Goal: Task Accomplishment & Management: Complete application form

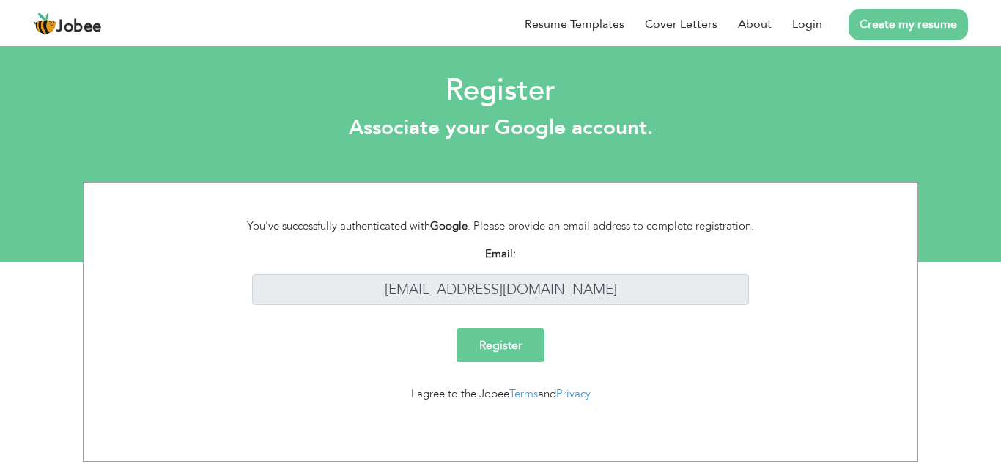
click at [501, 338] on input "Register" at bounding box center [501, 345] width 88 height 34
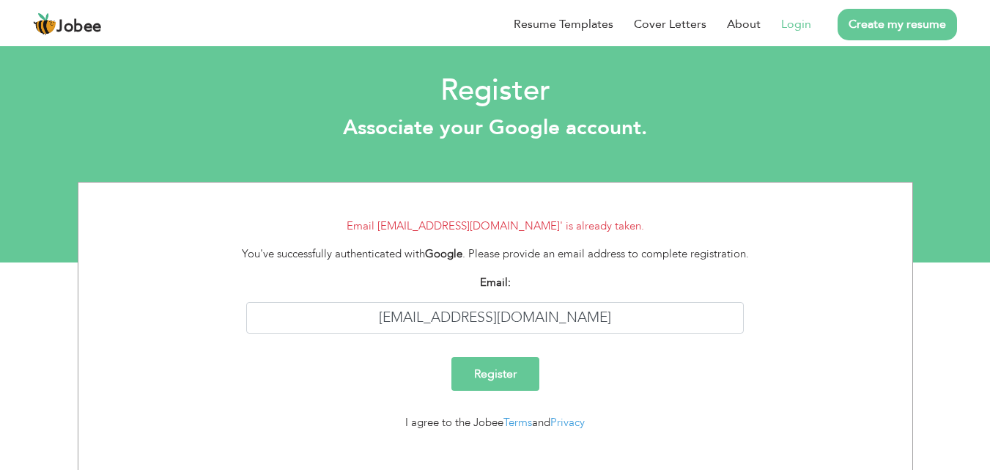
click at [792, 25] on link "Login" at bounding box center [796, 24] width 30 height 18
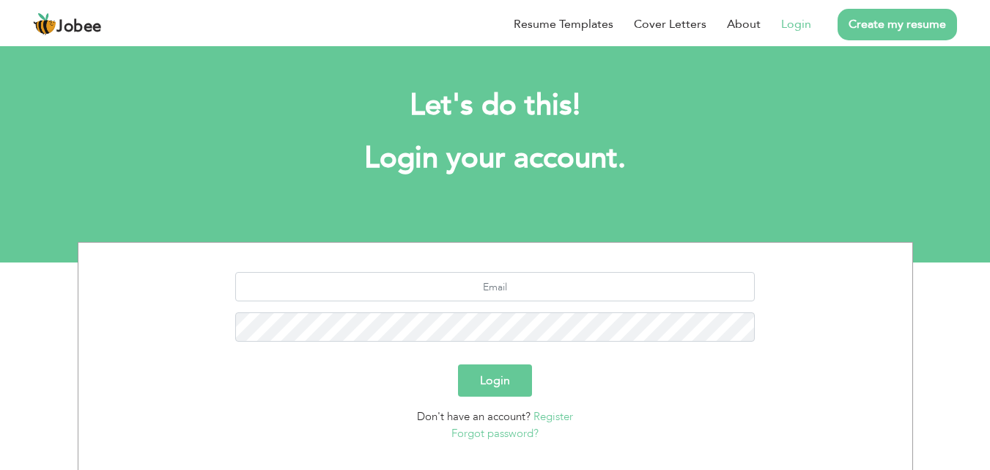
scroll to position [86, 0]
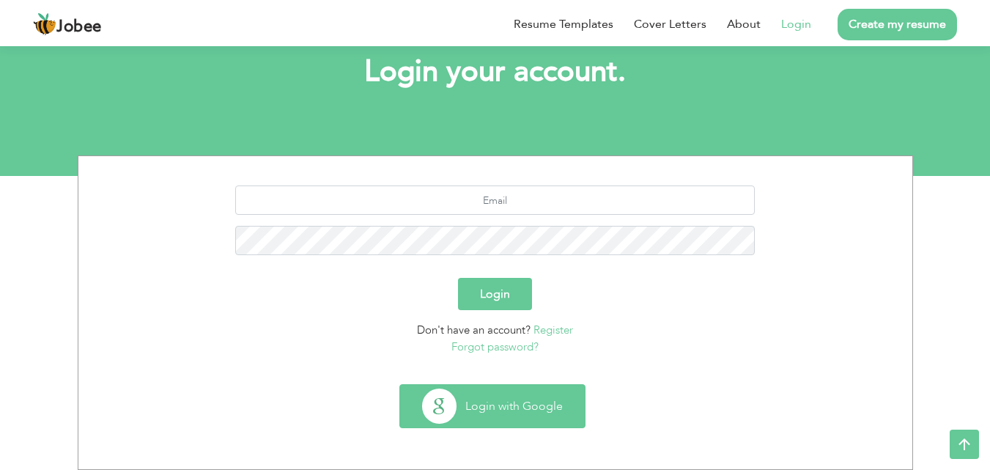
click at [537, 413] on button "Login with Google" at bounding box center [492, 406] width 185 height 43
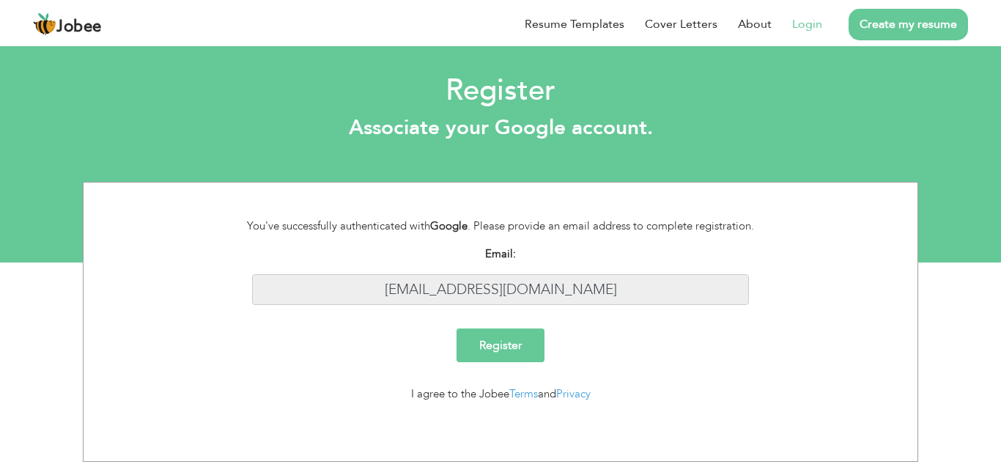
click at [594, 292] on input "arsal9818@gmail.com" at bounding box center [501, 290] width 498 height 32
drag, startPoint x: 594, startPoint y: 292, endPoint x: 409, endPoint y: 292, distance: 184.7
click at [410, 292] on input "arsal9818@gmail.com" at bounding box center [501, 290] width 498 height 32
click at [627, 289] on input "[EMAIL_ADDRESS][DOMAIN_NAME]" at bounding box center [501, 290] width 498 height 32
click at [575, 387] on link "Privacy" at bounding box center [573, 393] width 34 height 15
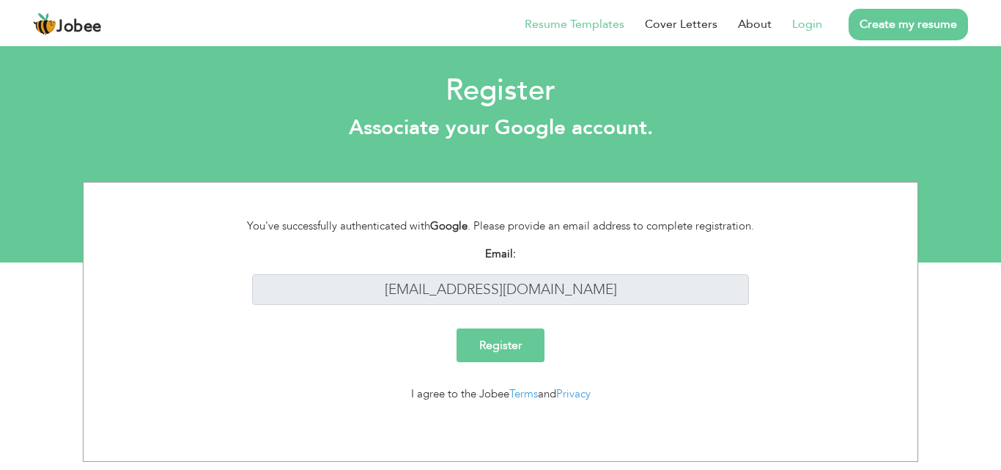
click at [580, 31] on link "Resume Templates" at bounding box center [575, 24] width 100 height 18
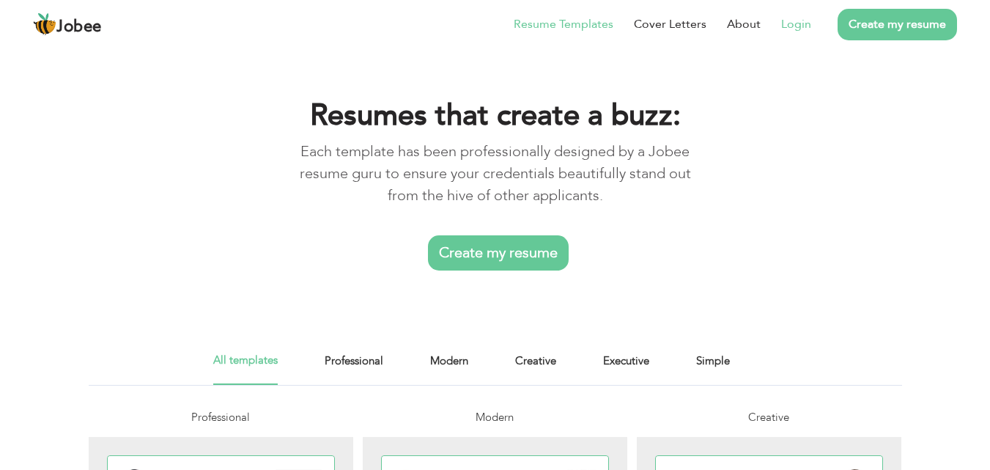
click at [790, 29] on link "Login" at bounding box center [796, 24] width 30 height 18
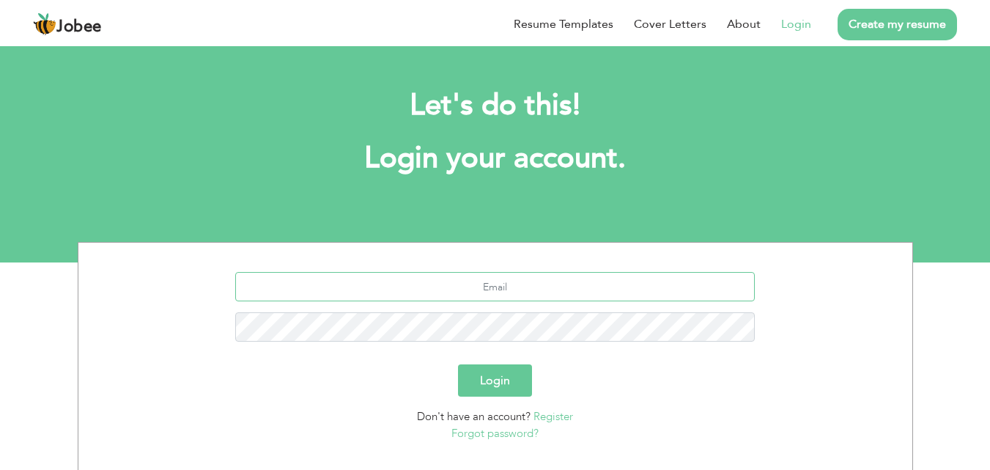
click at [549, 290] on input "text" at bounding box center [495, 286] width 520 height 29
paste input "Dear, I am writing to express my interest in theTeam Lead Compliance - After Sa…"
type input "Dear, I am writing to express my interest in theTeam Lead Compliance - After Sa…"
type input "[EMAIL_ADDRESS][DOMAIN_NAME]"
click at [485, 385] on button "Login" at bounding box center [495, 380] width 74 height 32
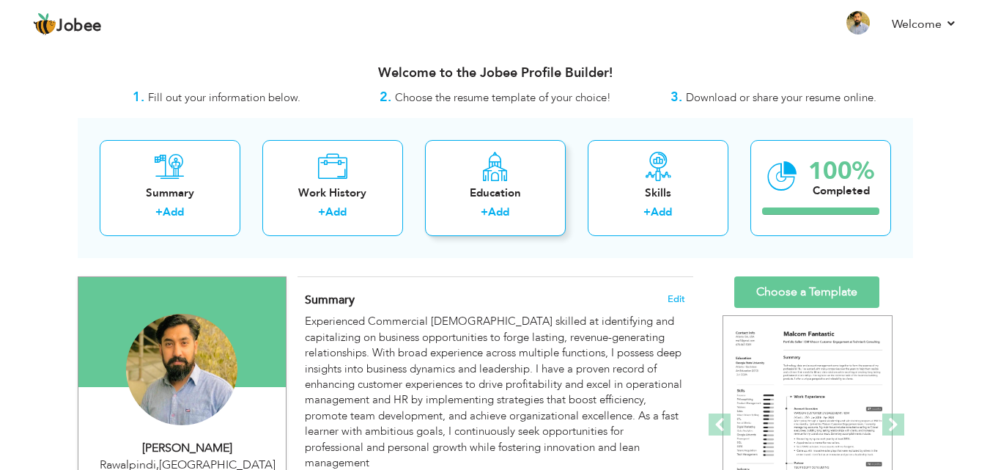
click at [495, 210] on link "Add" at bounding box center [498, 211] width 21 height 15
radio input "true"
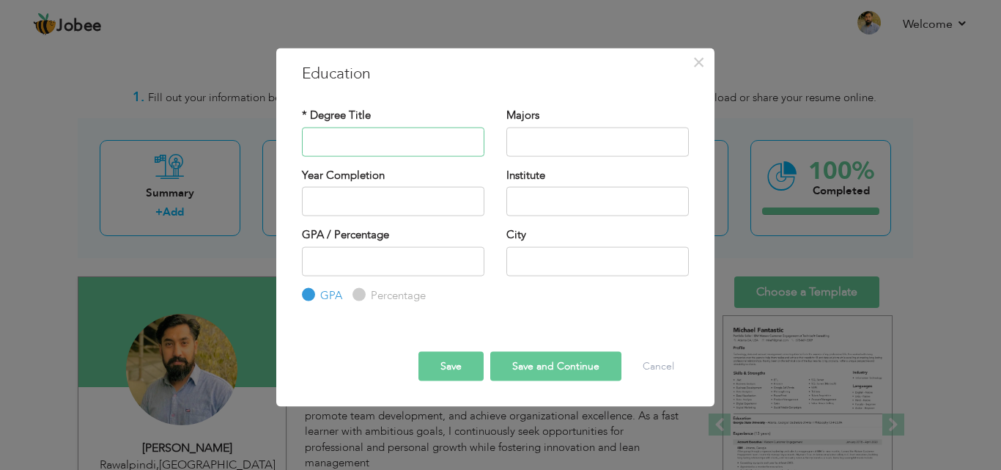
click at [366, 141] on input "text" at bounding box center [393, 141] width 183 height 29
type input "BSCS"
click at [567, 148] on input "text" at bounding box center [597, 141] width 183 height 29
type input "Computer Sceince"
type input "2025"
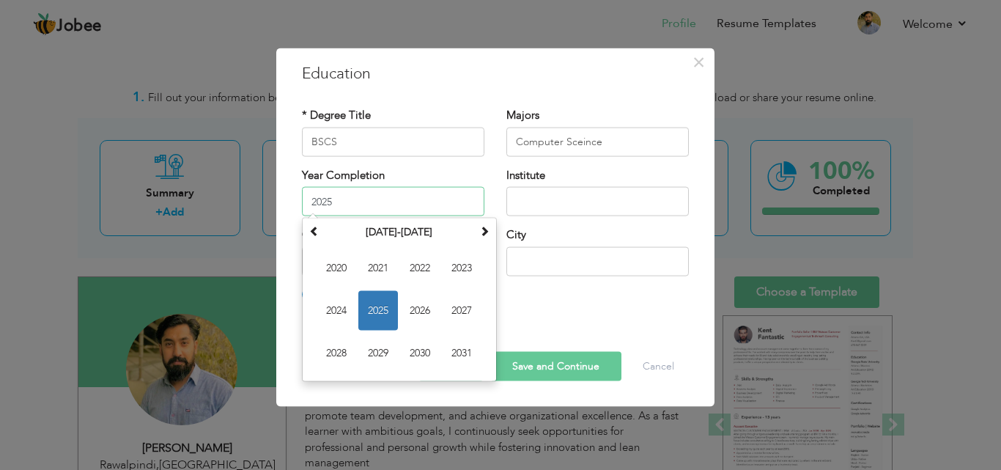
click at [403, 208] on input "2025" at bounding box center [393, 201] width 183 height 29
click at [378, 302] on span "2025" at bounding box center [378, 311] width 40 height 40
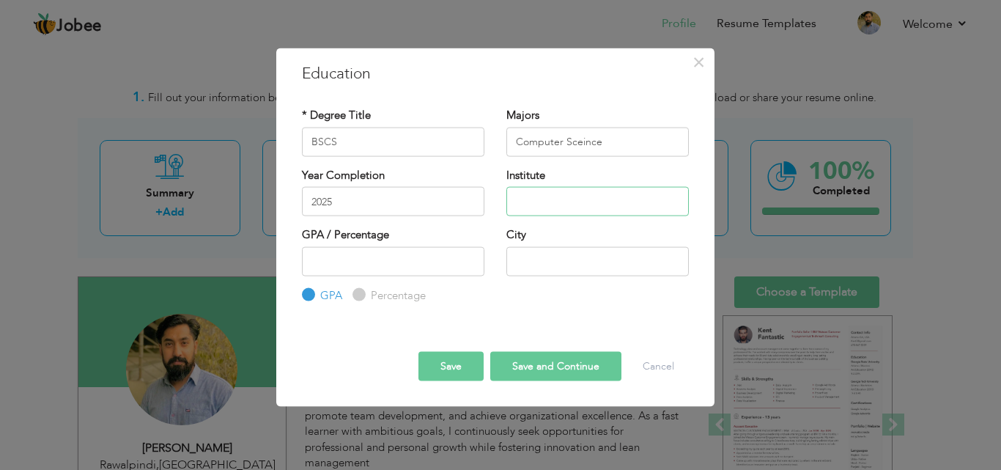
click at [548, 194] on input "text" at bounding box center [597, 201] width 183 height 29
type input "Virtual University of Pakistan"
click at [356, 265] on input "number" at bounding box center [393, 260] width 183 height 29
type input "2.8"
click at [584, 267] on input "text" at bounding box center [597, 260] width 183 height 29
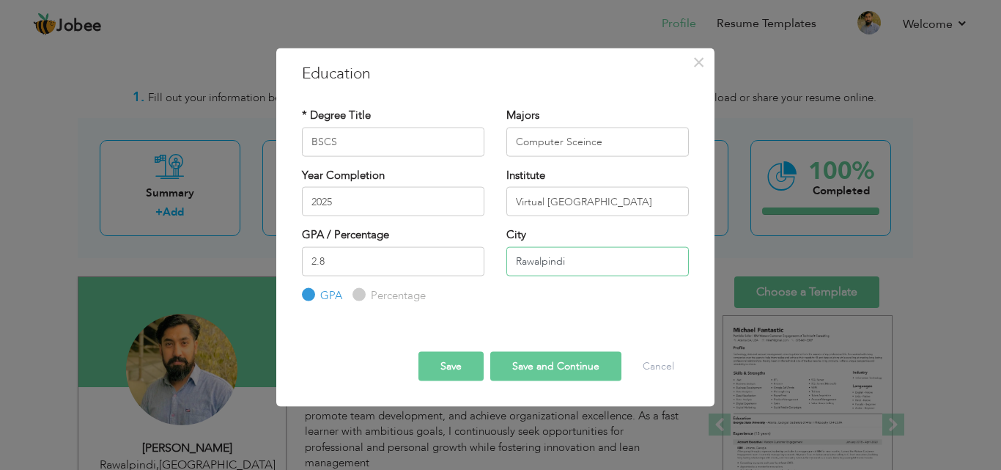
type input "Rawalpindi"
click at [443, 369] on button "Save" at bounding box center [451, 366] width 65 height 29
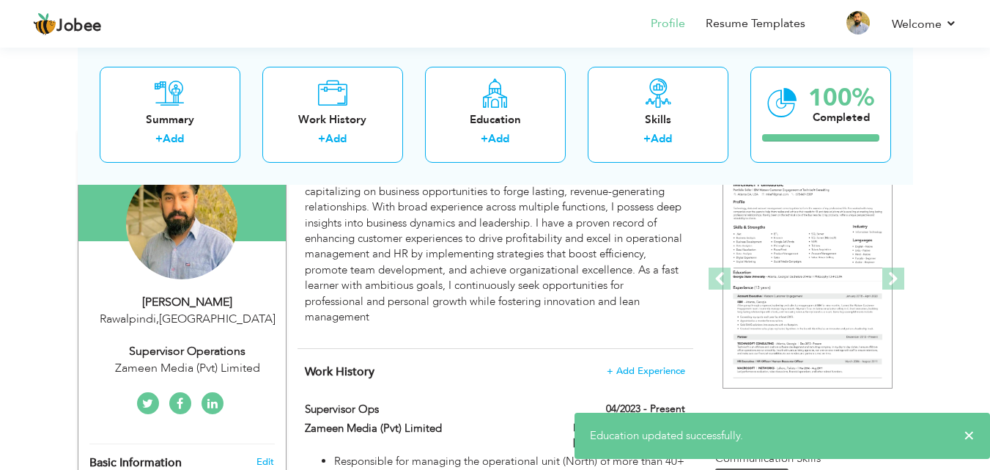
scroll to position [147, 0]
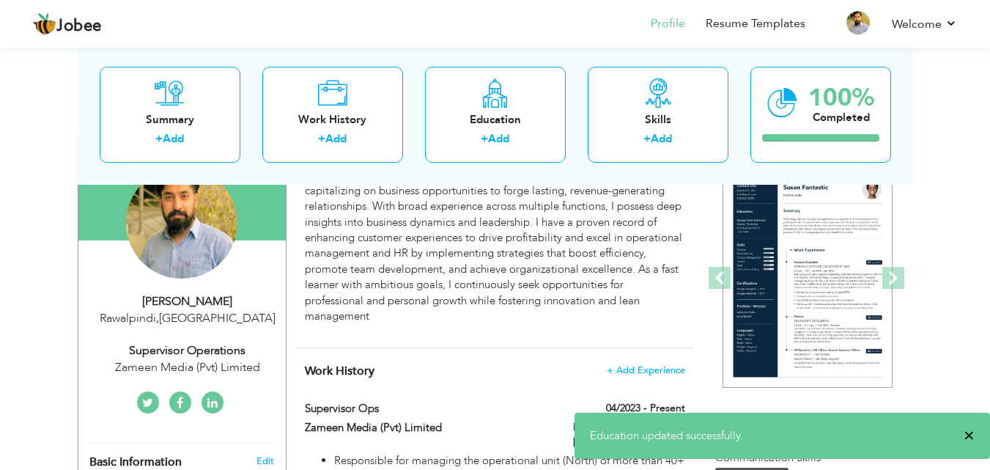
click at [969, 434] on span "×" at bounding box center [969, 435] width 11 height 15
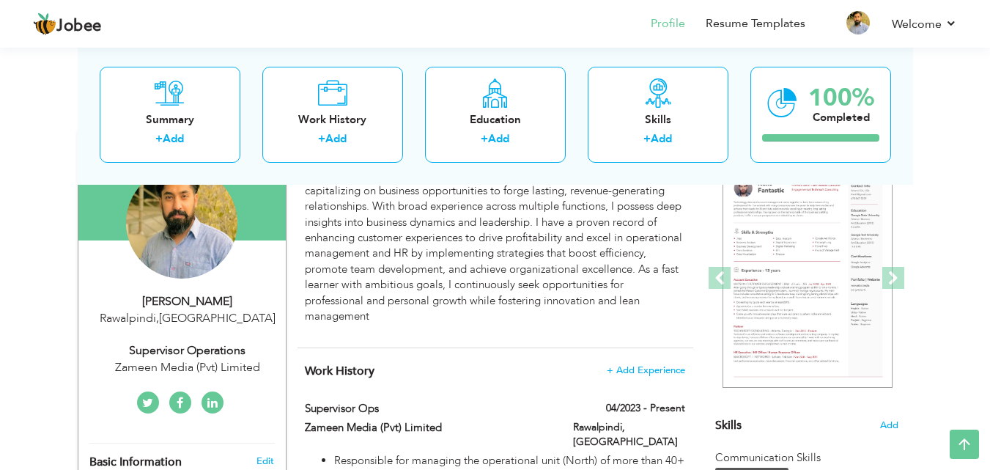
click at [385, 330] on div "Summary Edit Experienced Commercial Evangelist skilled at identifying and capit…" at bounding box center [496, 238] width 396 height 217
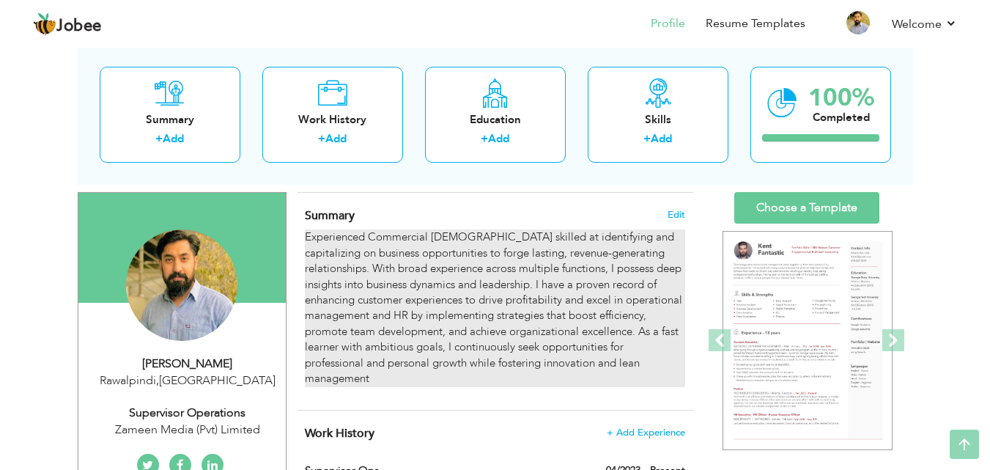
scroll to position [0, 0]
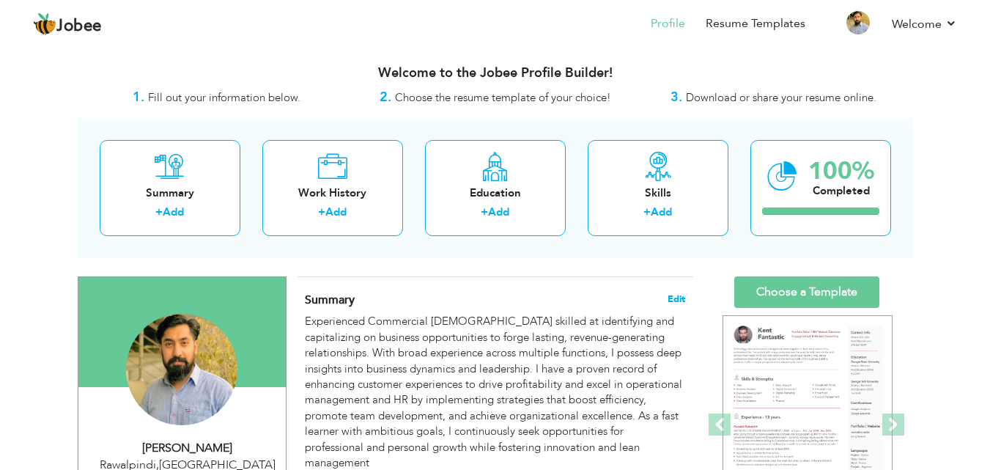
click at [679, 295] on span "Edit" at bounding box center [677, 299] width 18 height 10
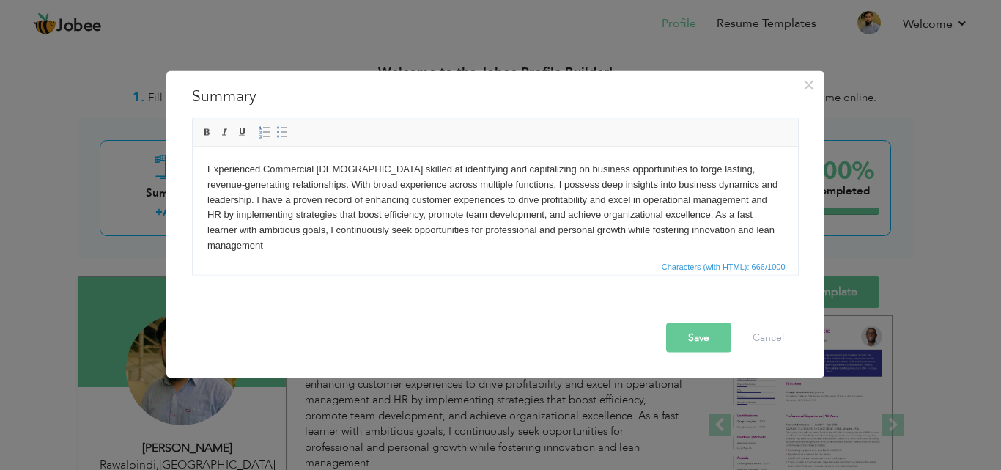
click at [419, 211] on p "Experienced Commercial Evangelist skilled at identifying and capitalizing on bu…" at bounding box center [495, 207] width 576 height 92
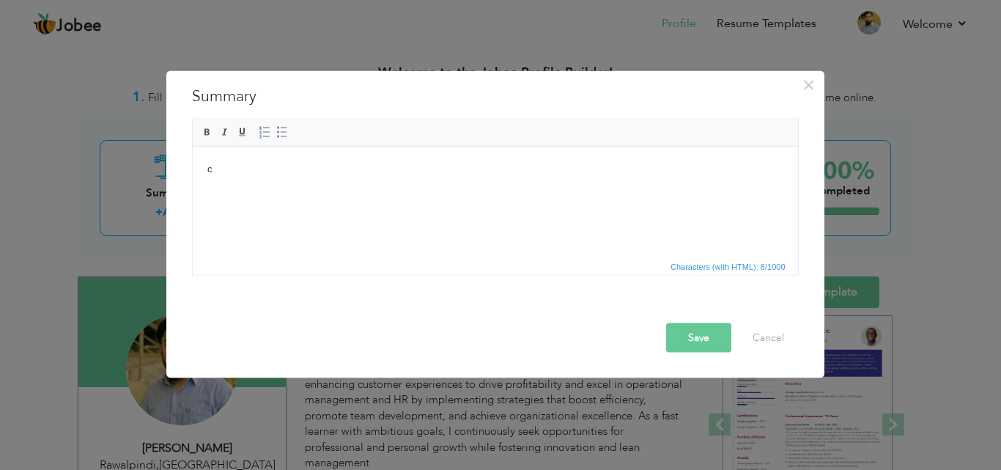
click at [333, 188] on html "c" at bounding box center [494, 169] width 605 height 45
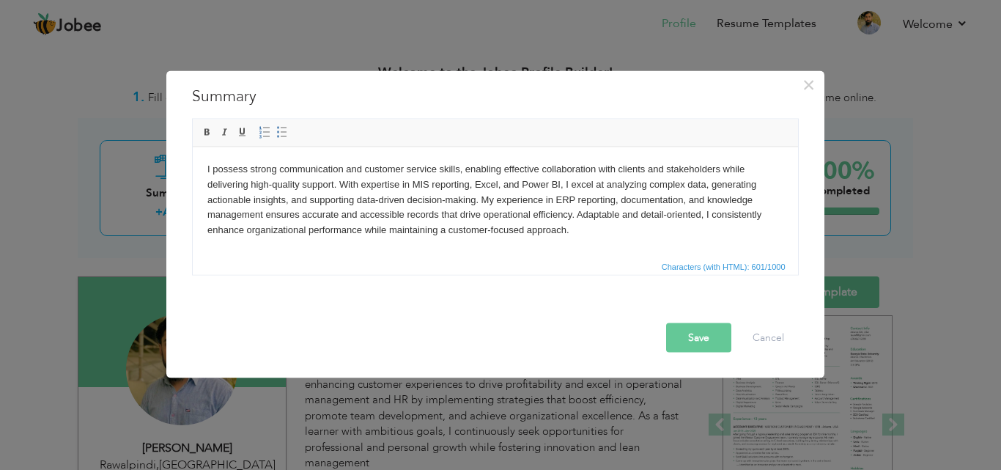
click at [696, 335] on button "Save" at bounding box center [698, 336] width 65 height 29
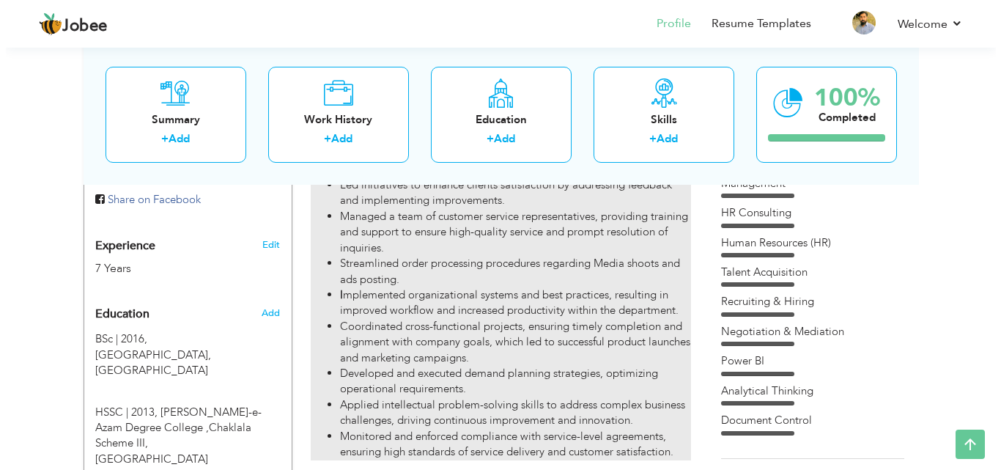
scroll to position [586, 0]
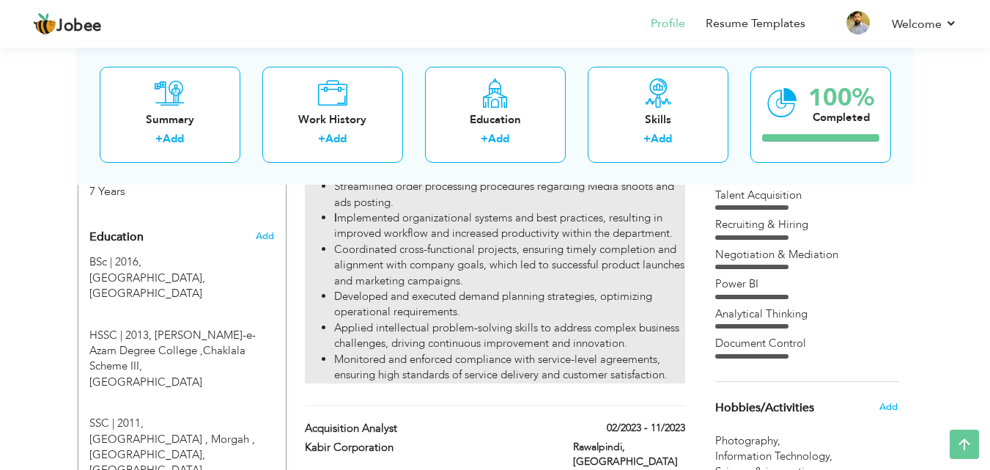
click at [579, 289] on li "Coordinated cross-functional projects, ensuring timely completion and alignment…" at bounding box center [509, 265] width 350 height 47
type input "Supervisor Ops"
type input "Zameen Media (Pvt) Limited"
type input "04/2023"
type input "[GEOGRAPHIC_DATA]"
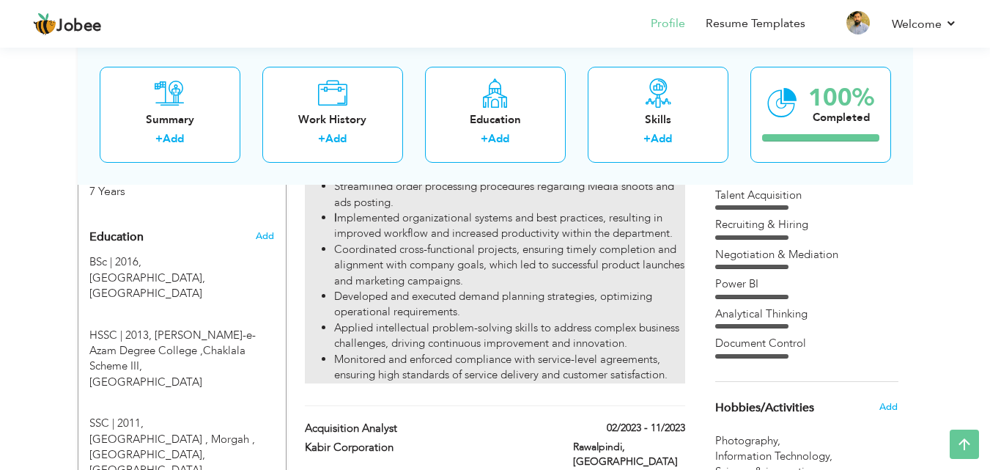
type input "Rawalpindi"
checkbox input "true"
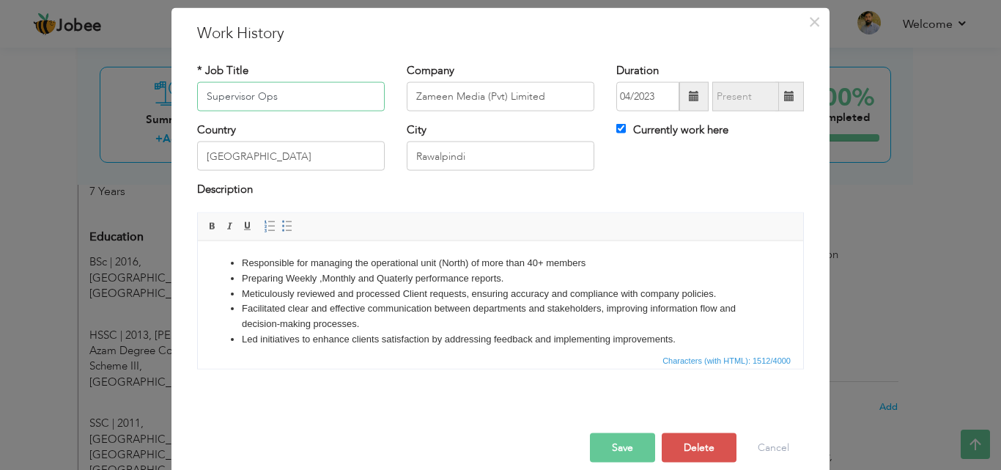
scroll to position [58, 0]
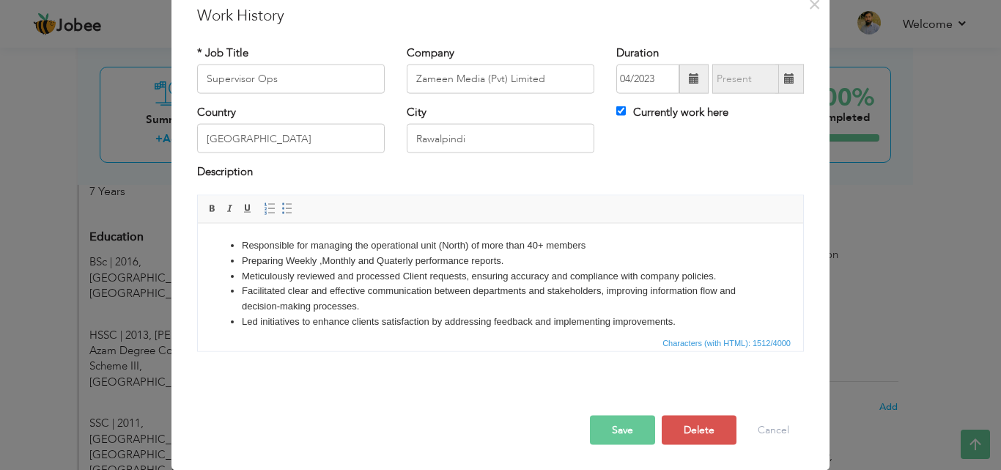
click at [302, 267] on li "Preparing Weekly ,Monthly and Quaterly performance reports." at bounding box center [500, 260] width 517 height 15
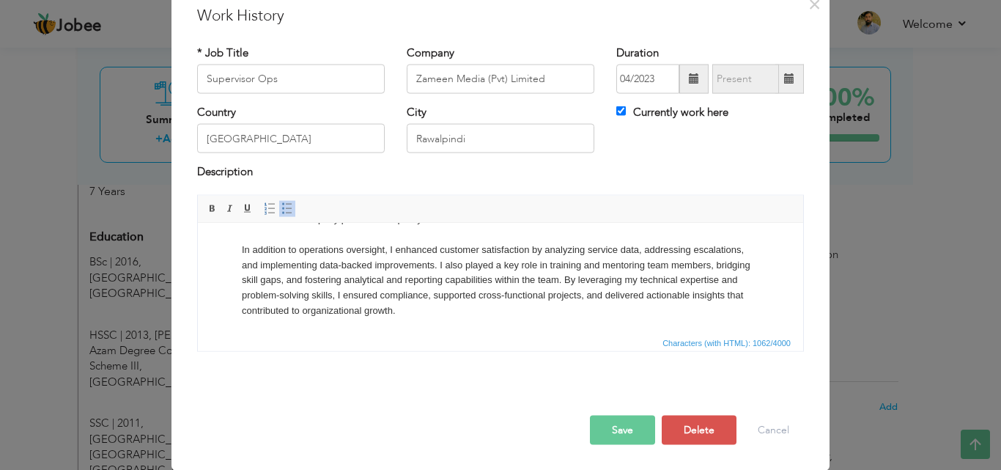
click at [640, 136] on div "Country Pakistan City Rawalpindi Currently work here" at bounding box center [500, 134] width 629 height 59
click at [597, 424] on button "Save" at bounding box center [622, 429] width 65 height 29
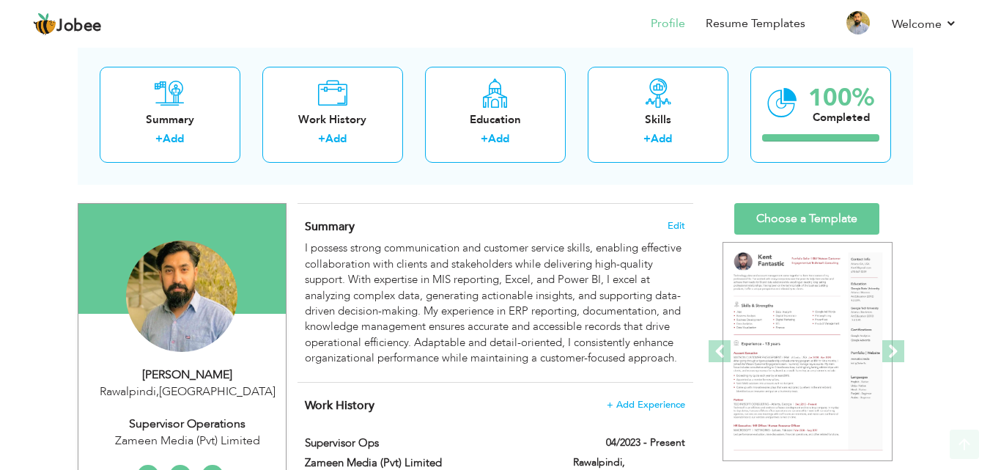
scroll to position [0, 0]
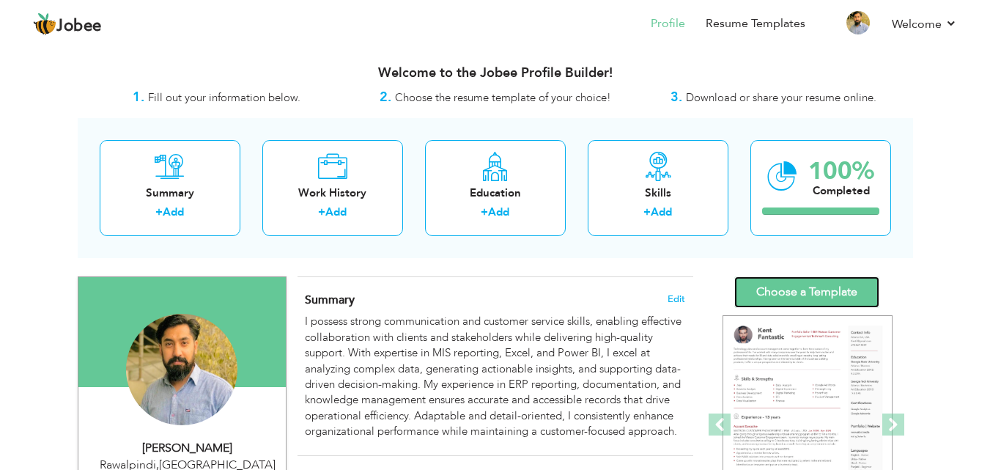
click at [806, 301] on link "Choose a Template" at bounding box center [806, 292] width 145 height 32
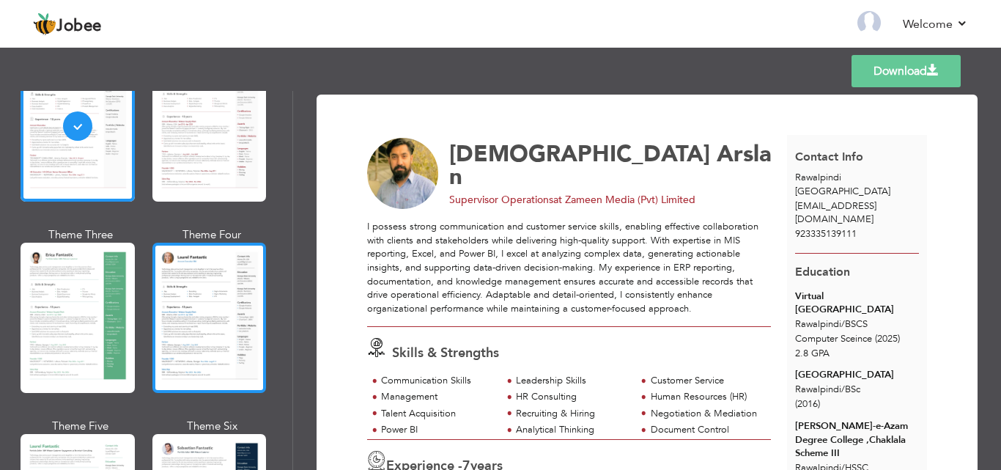
scroll to position [147, 0]
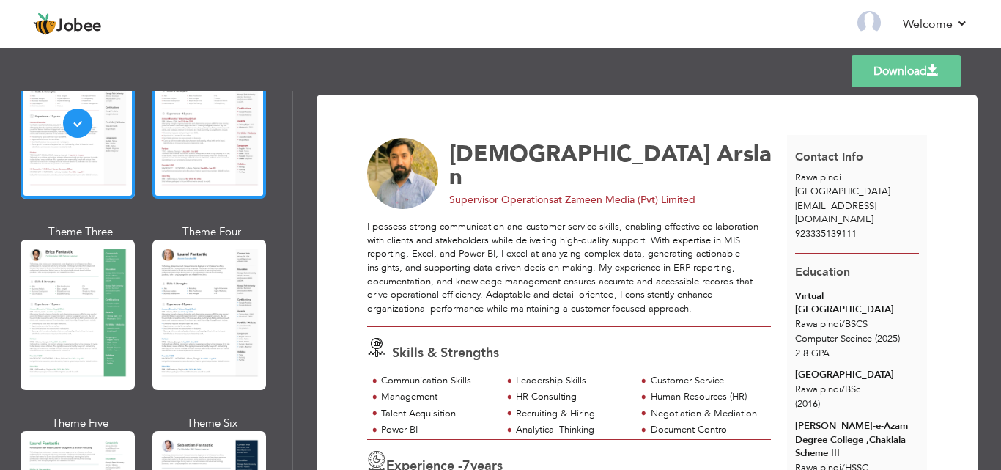
click at [189, 168] on div at bounding box center [209, 123] width 114 height 150
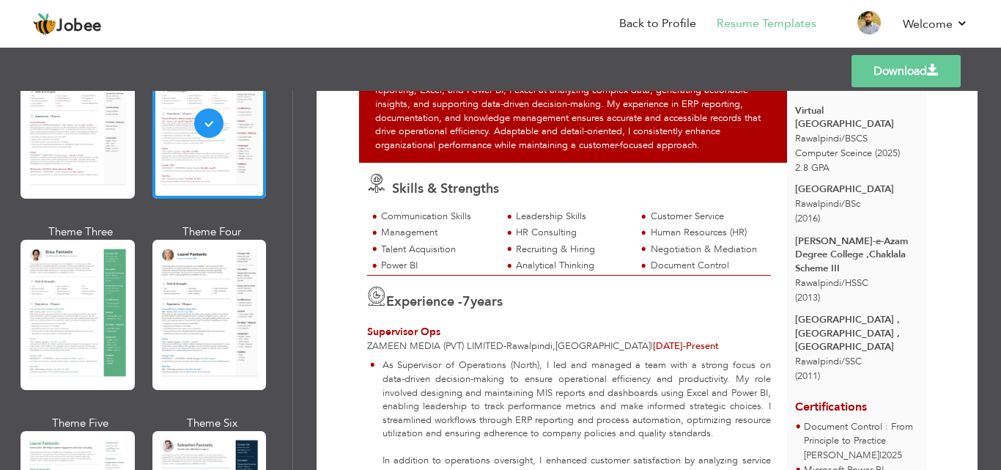
scroll to position [220, 0]
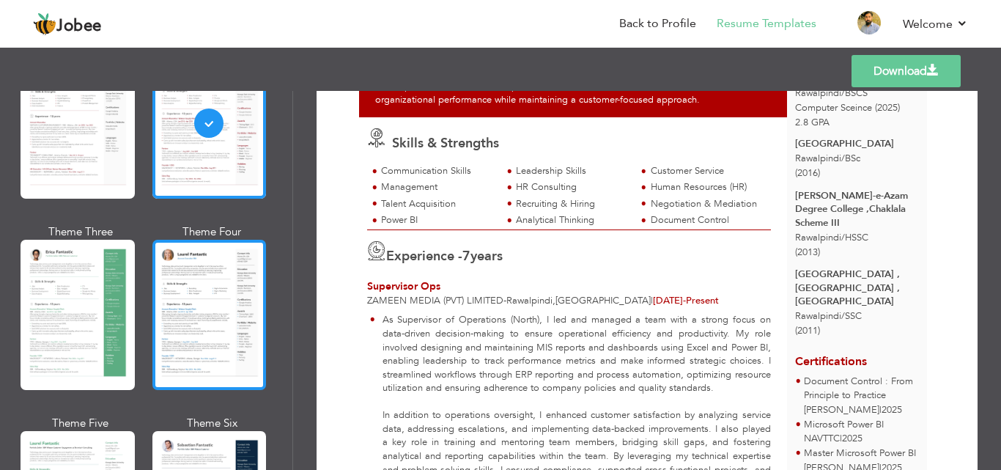
click at [224, 300] on div at bounding box center [209, 315] width 114 height 150
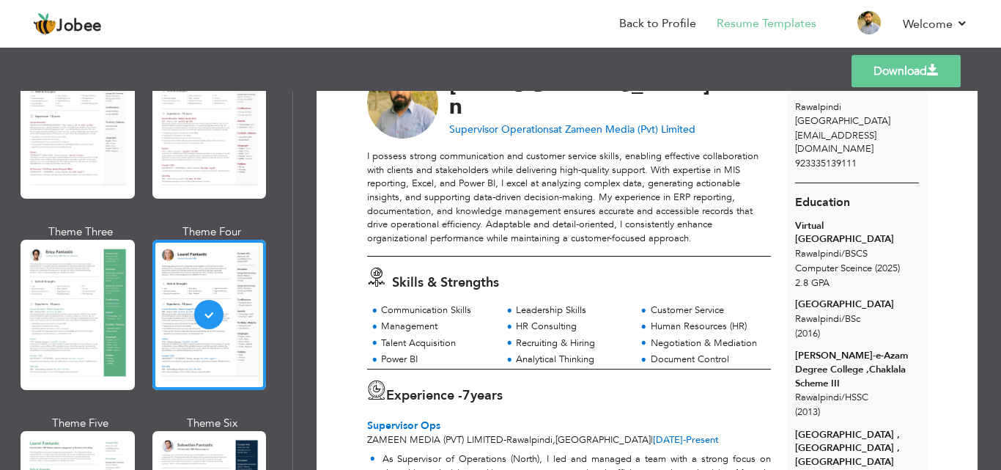
scroll to position [147, 0]
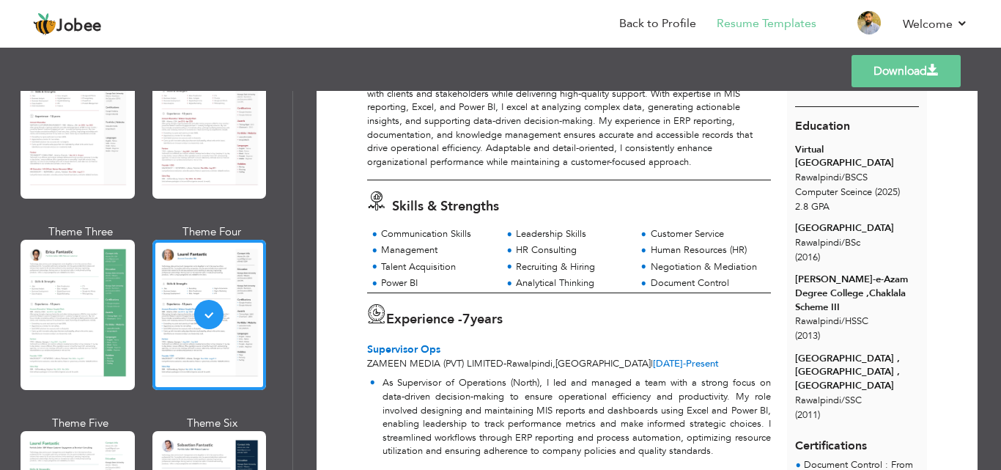
click at [668, 244] on div "Human Resources (HR)" at bounding box center [707, 250] width 112 height 14
click at [649, 21] on link "Back to Profile" at bounding box center [657, 23] width 77 height 17
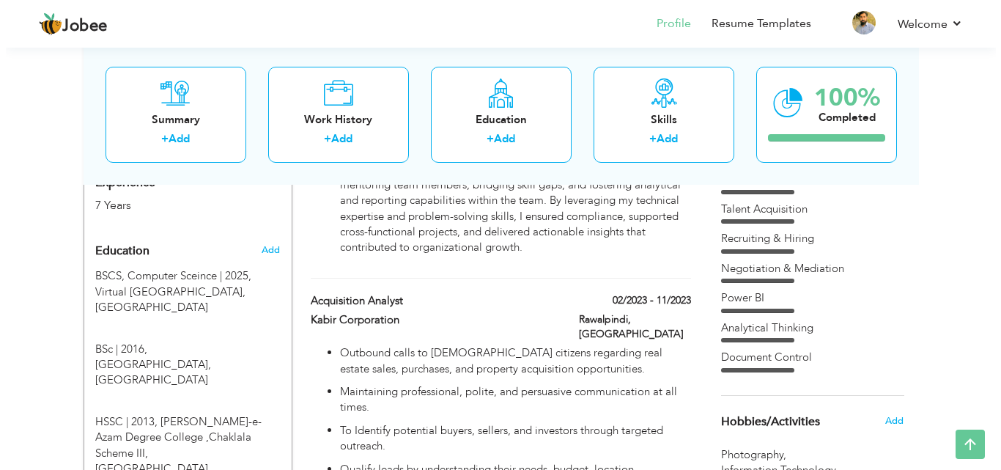
scroll to position [366, 0]
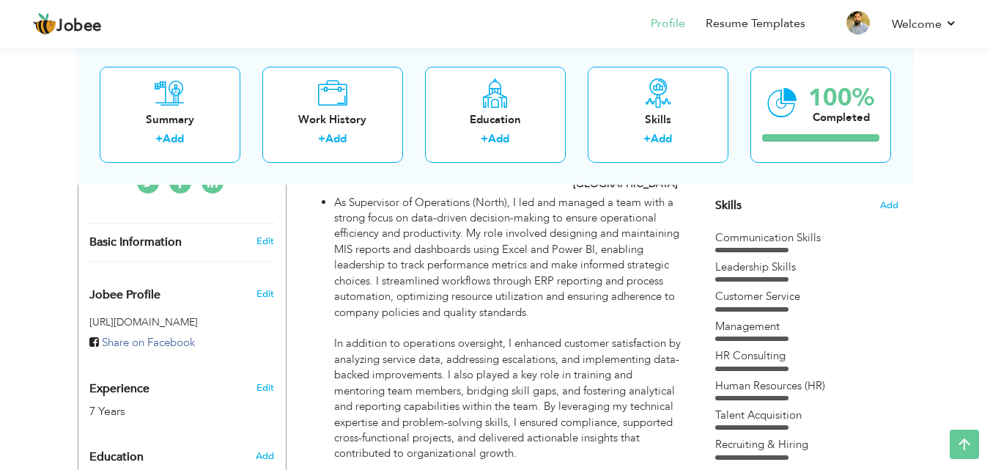
click at [890, 197] on section "‹ › Previous Next" at bounding box center [806, 69] width 183 height 257
click at [888, 199] on span "Add" at bounding box center [889, 206] width 19 height 14
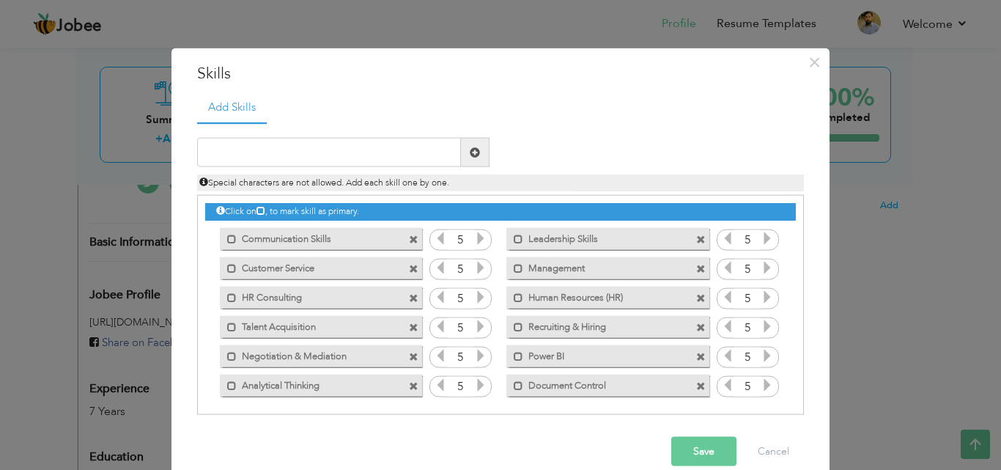
click at [409, 326] on span at bounding box center [414, 327] width 10 height 10
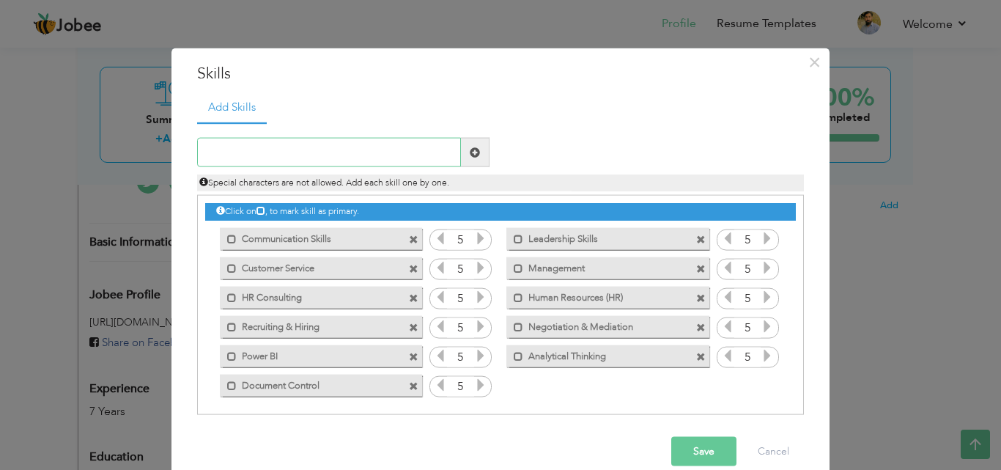
click at [271, 155] on input "text" at bounding box center [329, 152] width 264 height 29
click at [331, 158] on input "data" at bounding box center [329, 152] width 264 height 29
drag, startPoint x: 309, startPoint y: 158, endPoint x: 0, endPoint y: 139, distance: 309.2
click at [0, 139] on div "× Skills Add Skills data Duplicate entry Mark as primary skill." at bounding box center [500, 235] width 1001 height 470
paste input "Skills & Strengths •Communication Skills •Leadersh"
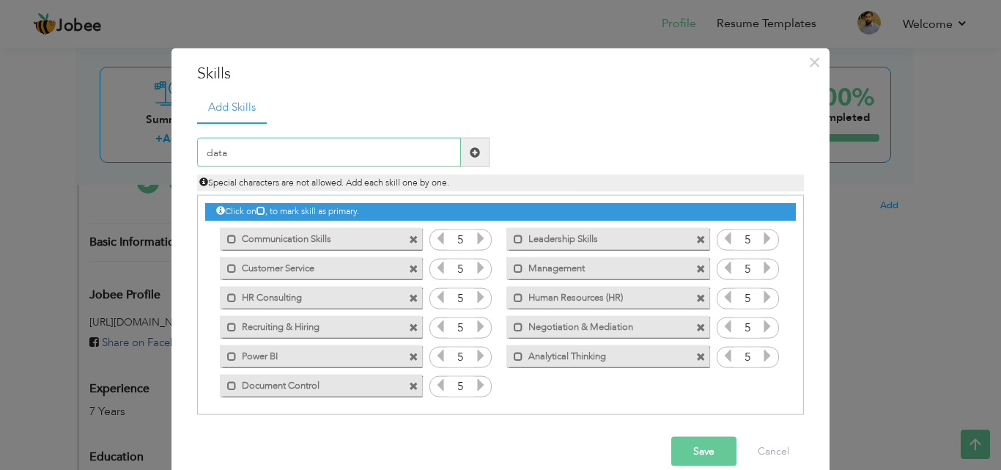
type input "Skills & Strengths •Communication Skills •Leadersh"
paste input "MIS Data Analyst"
type input "MIS Data Analyst"
click at [695, 447] on button "Save" at bounding box center [703, 451] width 65 height 29
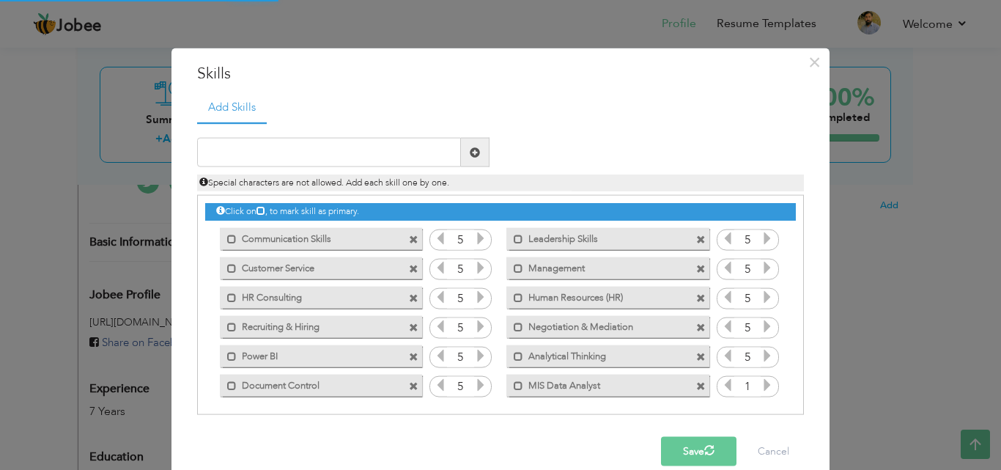
click at [761, 387] on icon at bounding box center [767, 384] width 13 height 13
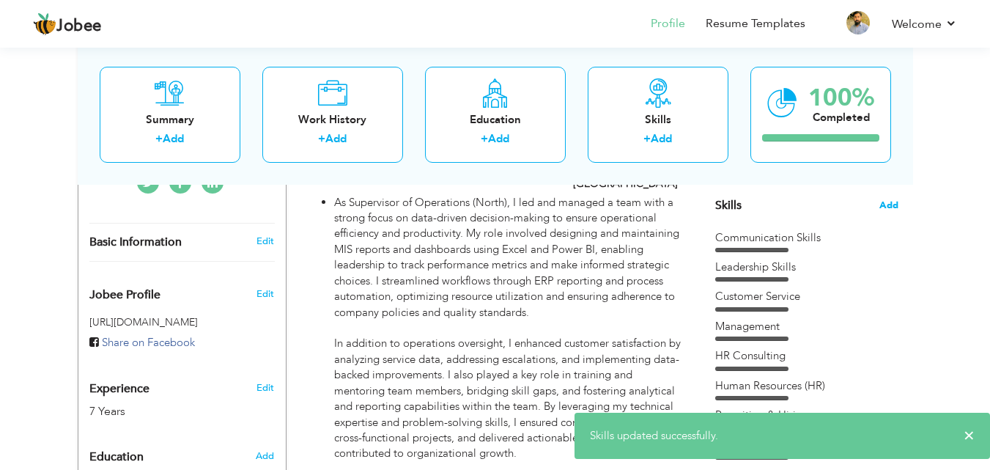
click at [887, 203] on span "Add" at bounding box center [889, 206] width 19 height 14
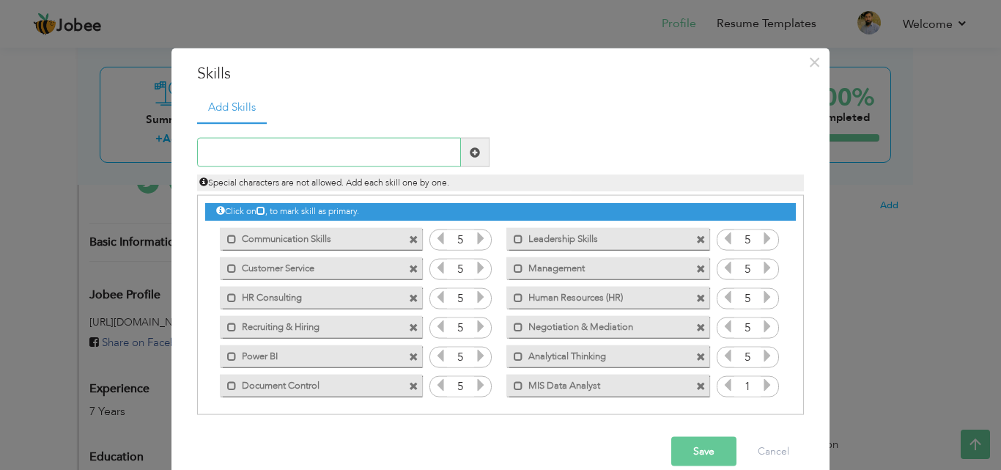
paste input "Excel & Power BI Expert"
type input "Excel & Power BI Expert"
click at [696, 454] on button "Save" at bounding box center [703, 451] width 65 height 29
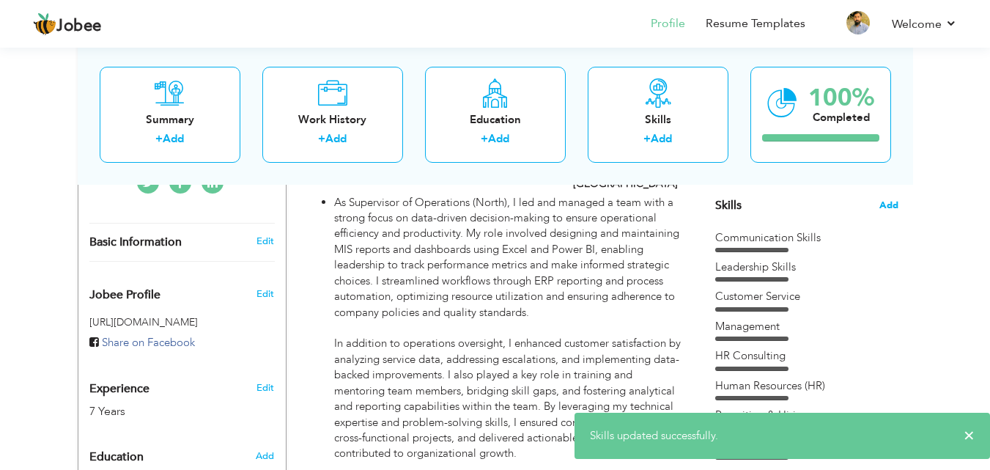
click at [888, 205] on span "Add" at bounding box center [889, 206] width 19 height 14
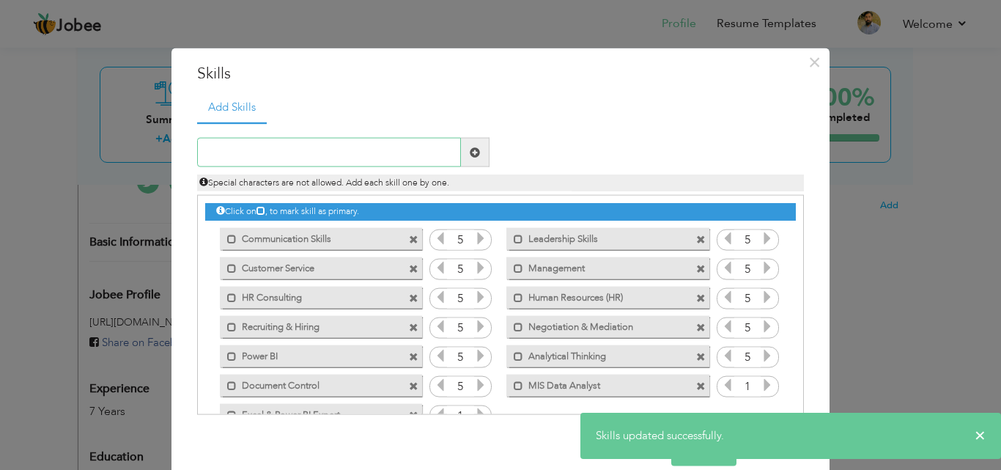
scroll to position [33, 0]
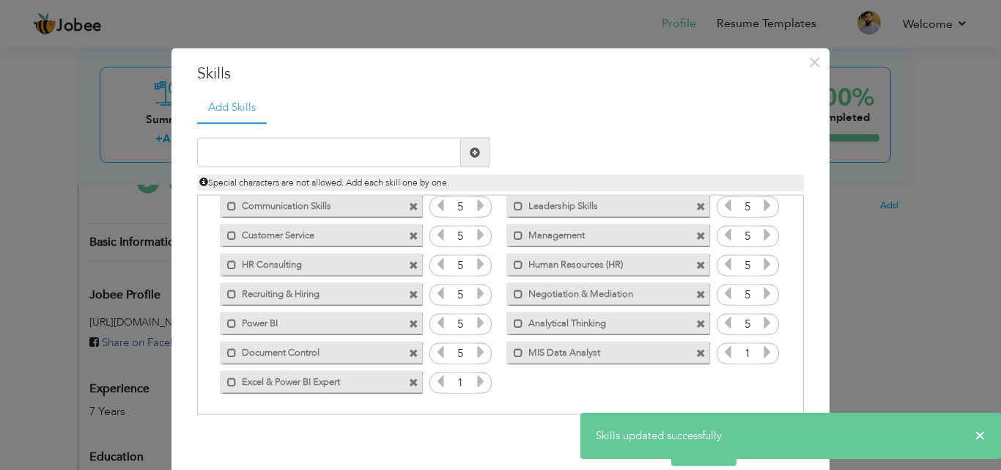
click at [761, 355] on icon at bounding box center [767, 351] width 13 height 13
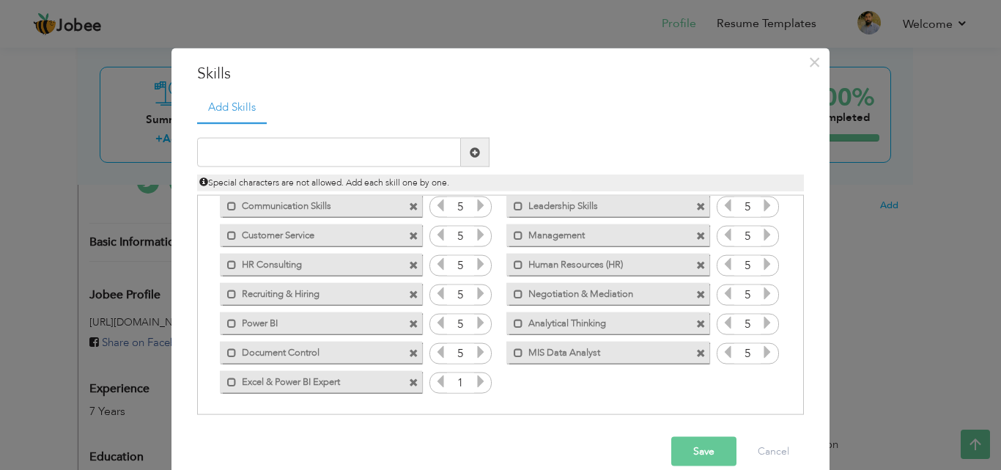
click at [474, 382] on icon at bounding box center [480, 381] width 13 height 13
click at [696, 267] on span at bounding box center [701, 265] width 10 height 10
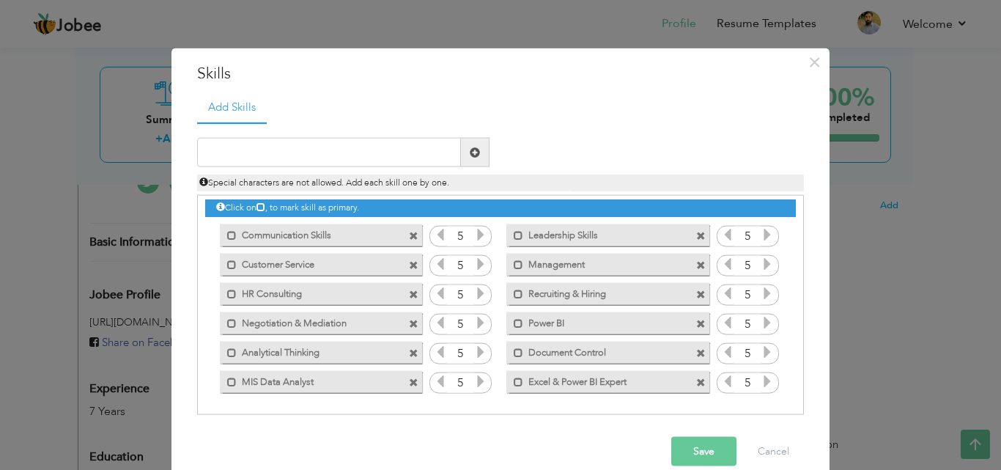
scroll to position [22, 0]
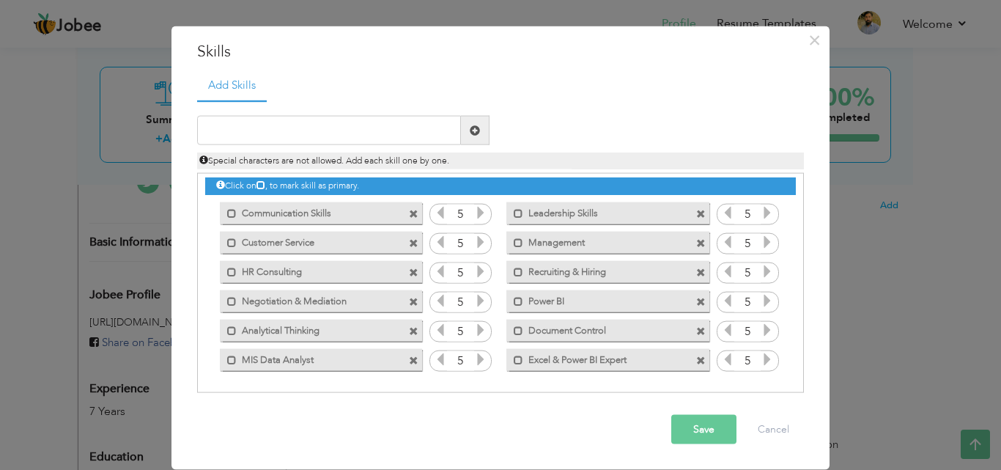
click at [409, 271] on span at bounding box center [414, 273] width 10 height 10
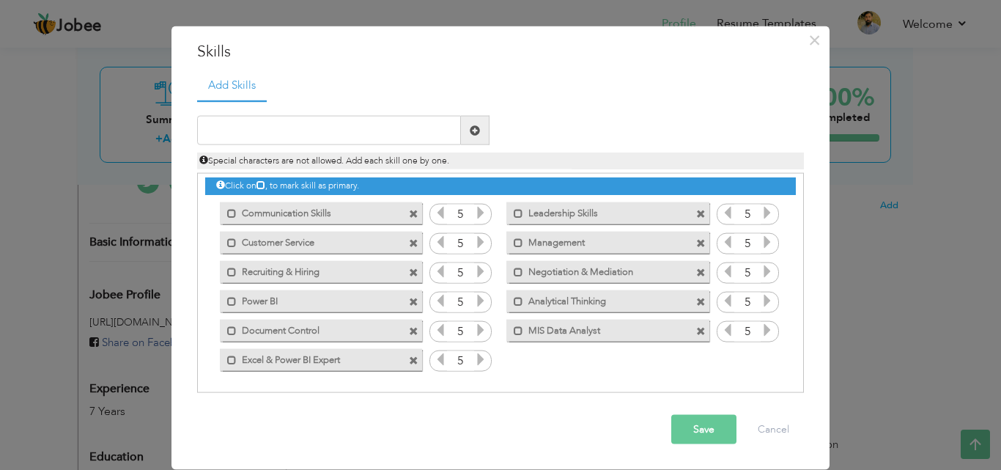
click at [685, 427] on button "Save" at bounding box center [703, 429] width 65 height 29
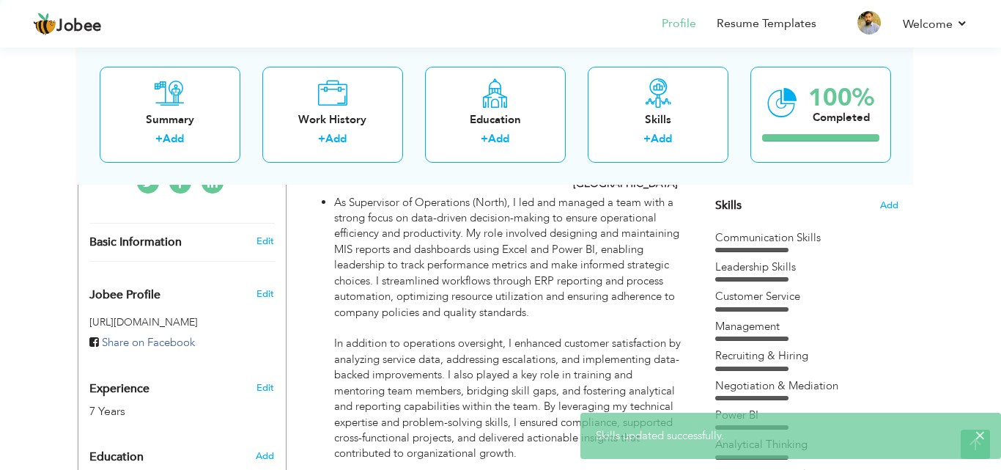
scroll to position [0, 0]
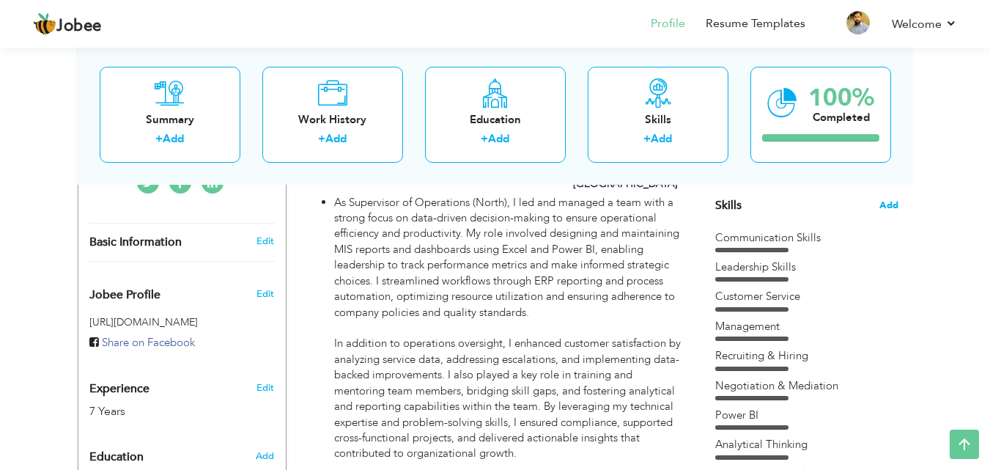
click at [896, 203] on span "Add" at bounding box center [889, 206] width 19 height 14
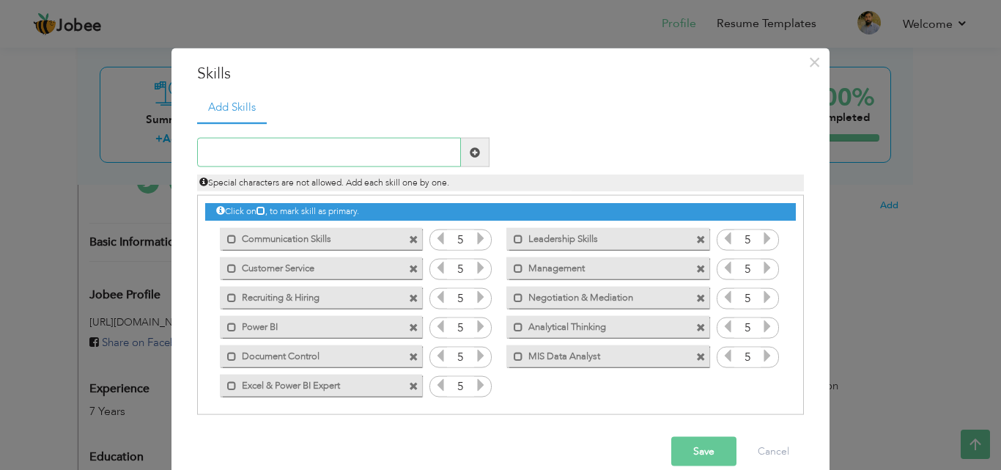
paste input "Data-Driven Decision Maker"
type input "Data-Driven Decision Maker"
click at [687, 449] on button "Save" at bounding box center [703, 451] width 65 height 29
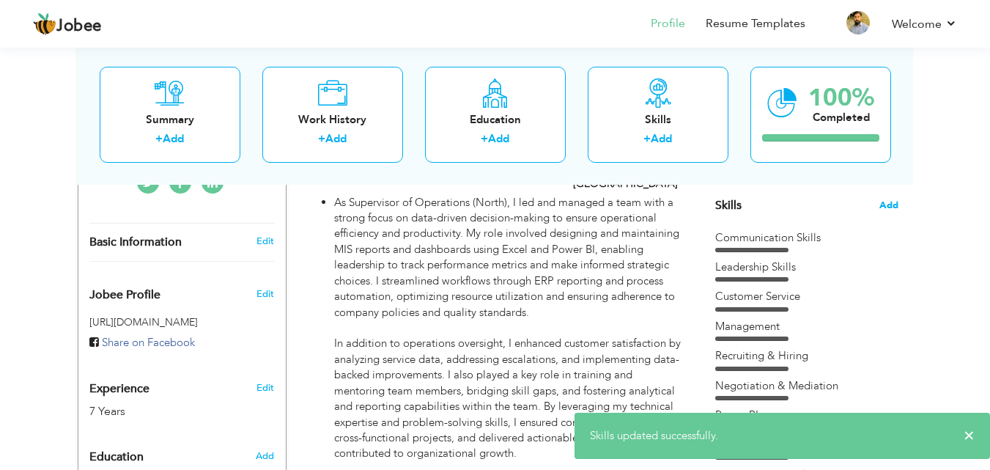
click at [893, 204] on span "Add" at bounding box center [889, 206] width 19 height 14
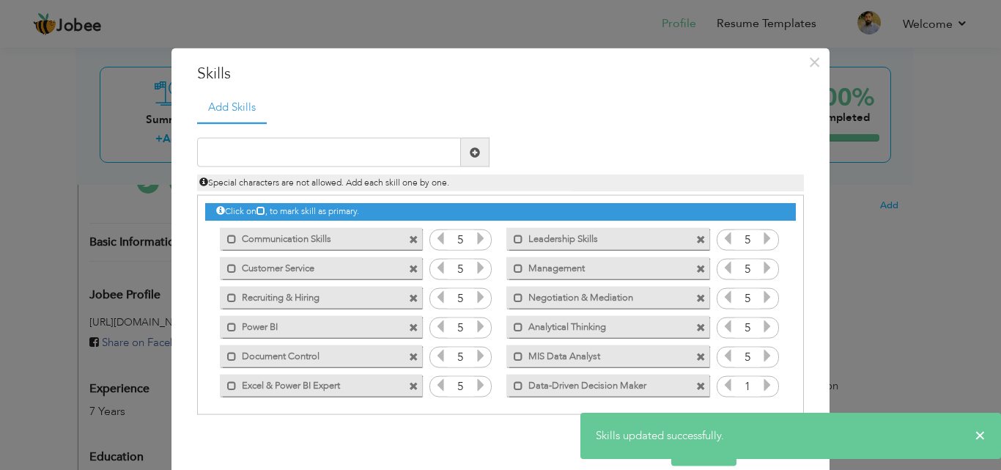
click at [761, 383] on icon at bounding box center [767, 384] width 13 height 13
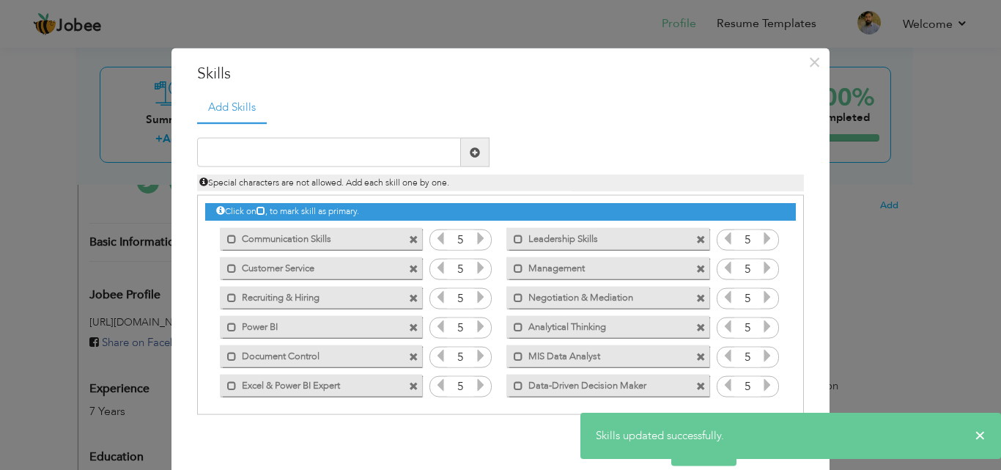
scroll to position [4, 0]
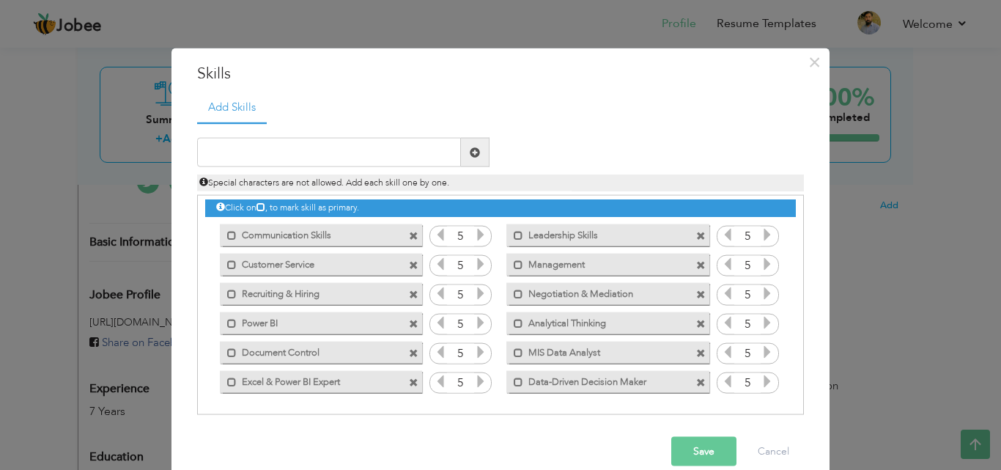
click at [696, 449] on button "Save" at bounding box center [703, 451] width 65 height 29
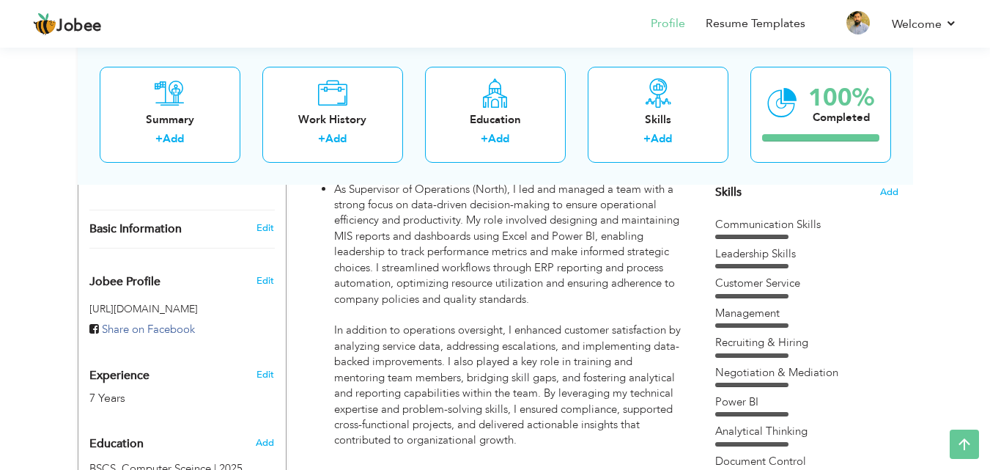
scroll to position [293, 0]
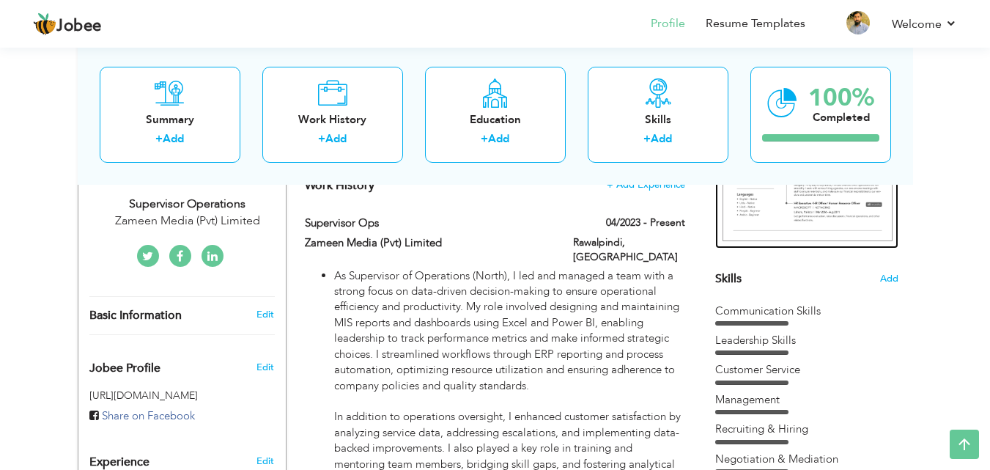
click at [794, 194] on img at bounding box center [808, 132] width 170 height 220
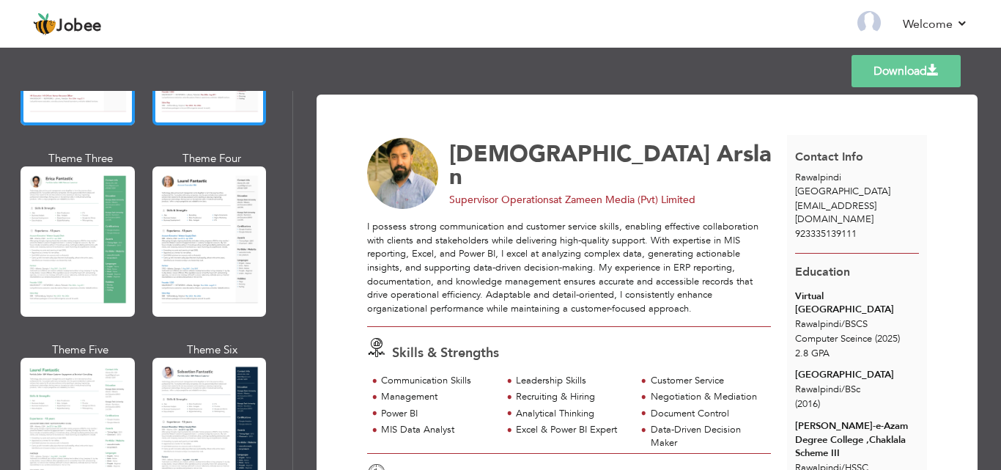
scroll to position [293, 0]
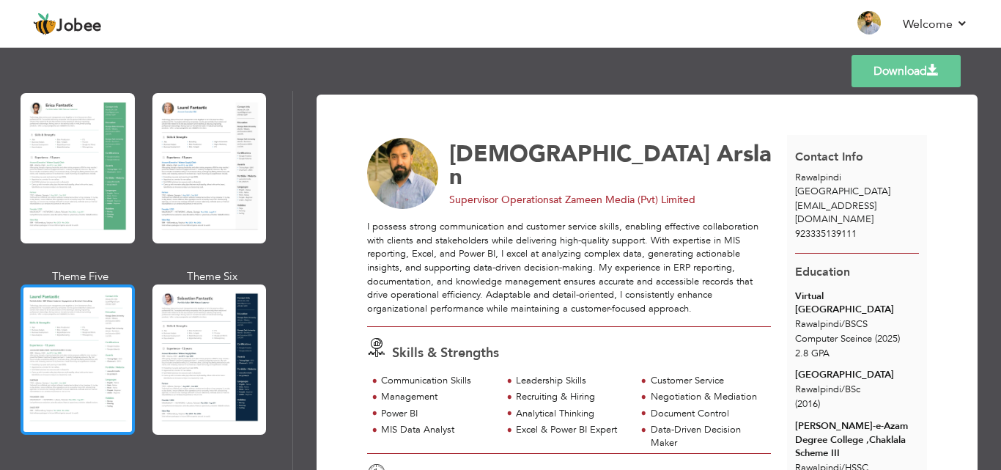
click at [95, 325] on div at bounding box center [78, 359] width 114 height 150
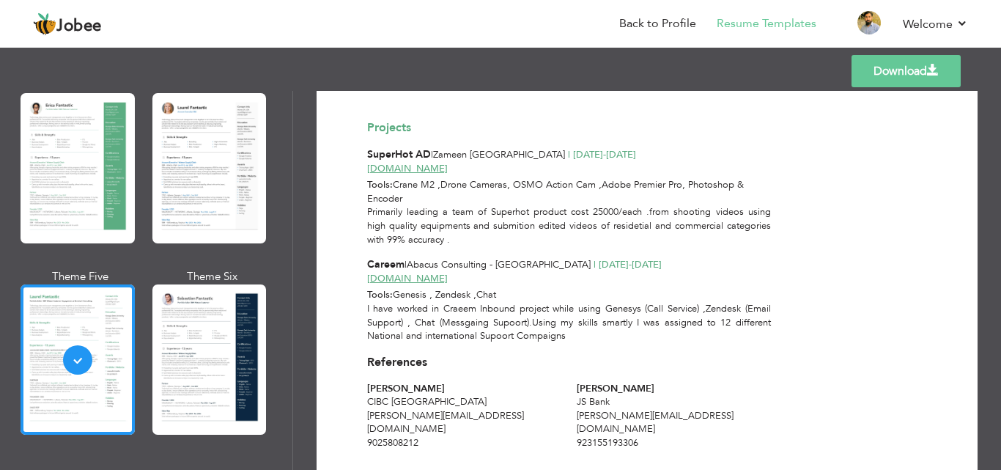
scroll to position [1261, 0]
click at [907, 70] on link "Download" at bounding box center [906, 71] width 109 height 32
